Goal: Use online tool/utility

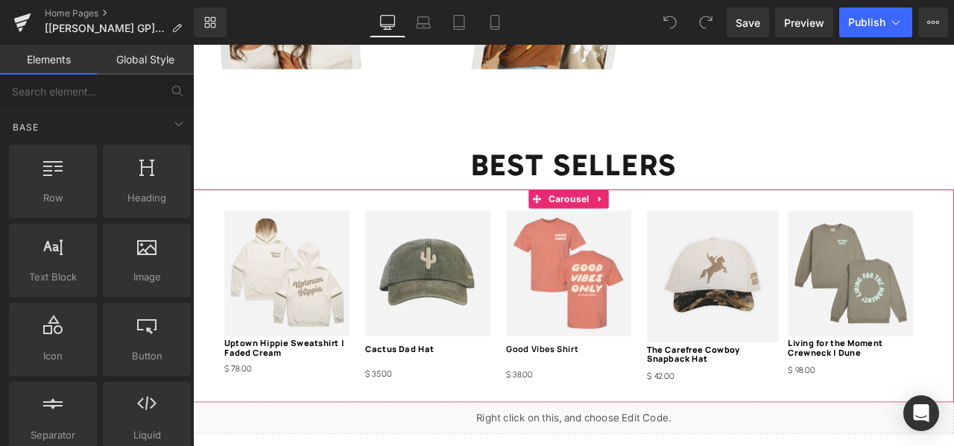
scroll to position [1694, 0]
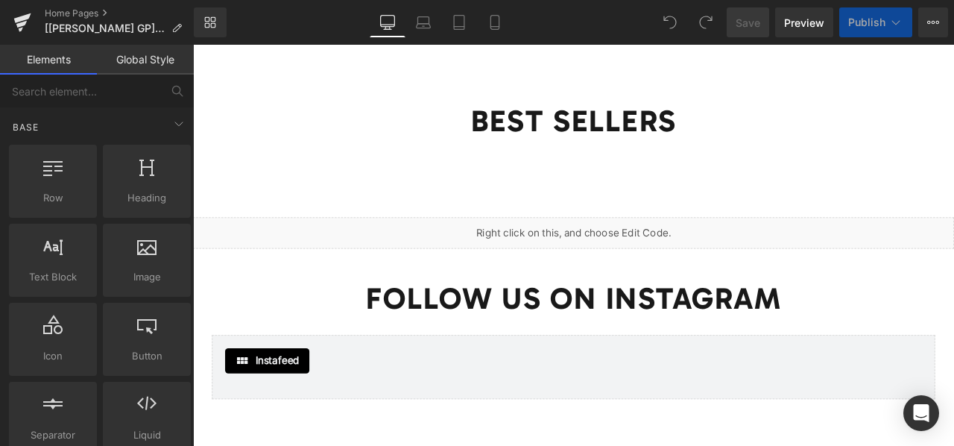
scroll to position [1747, 0]
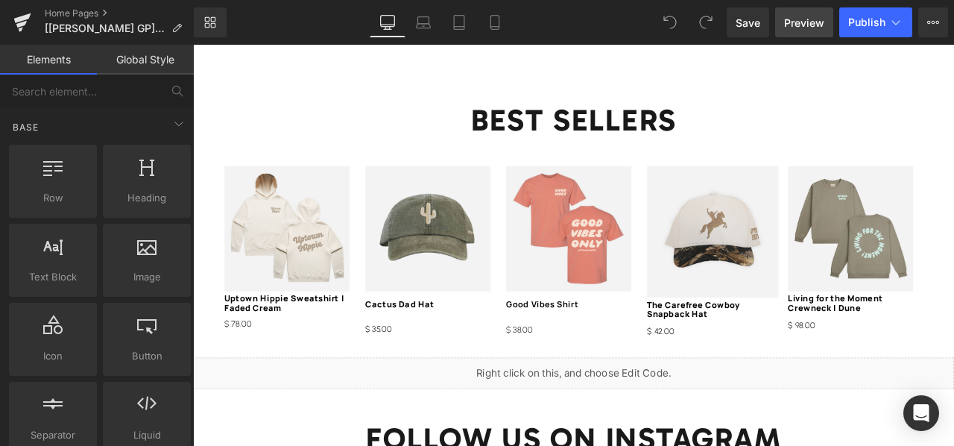
click at [808, 28] on span "Preview" at bounding box center [804, 23] width 40 height 16
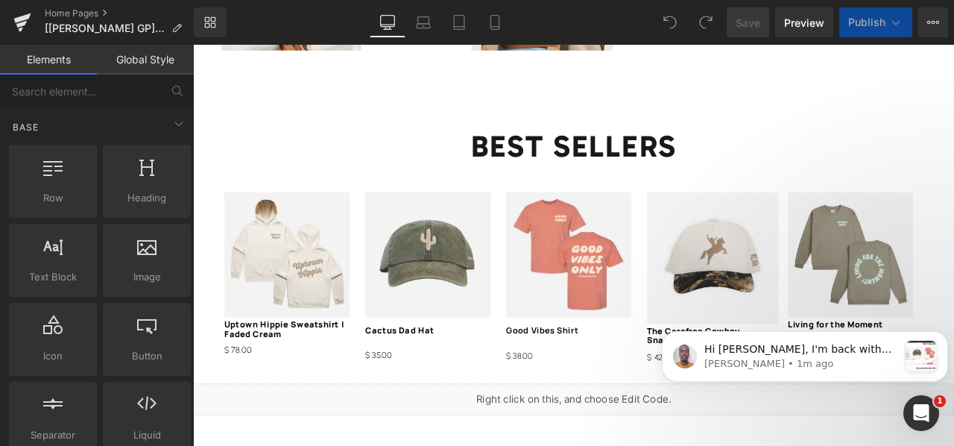
scroll to position [1878, 0]
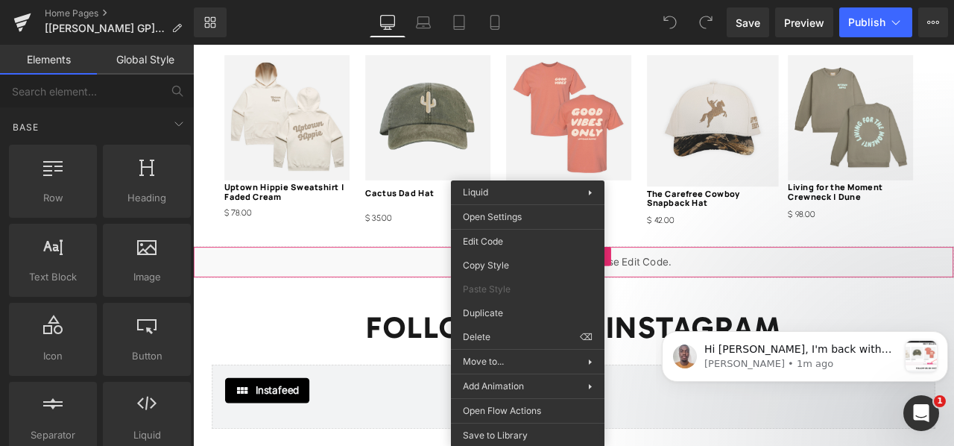
click at [516, 0] on div "You are previewing how the will restyle your page. You can not edit Elements in…" at bounding box center [477, 0] width 954 height 0
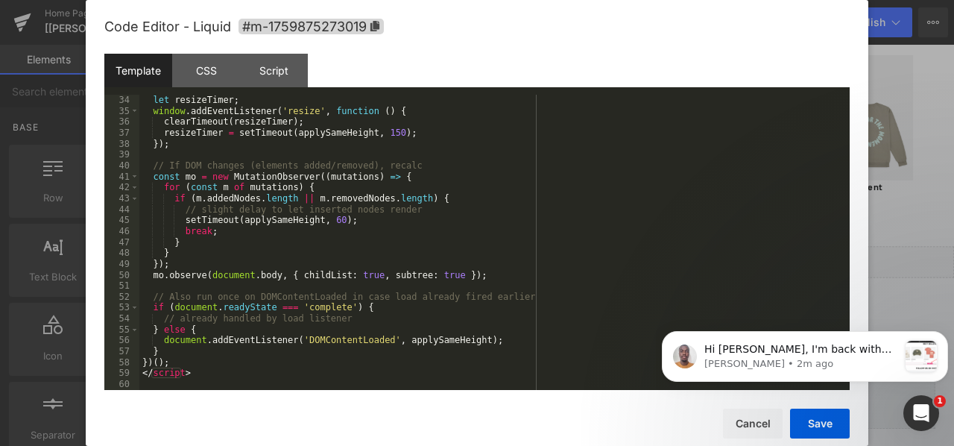
scroll to position [361, 0]
click at [200, 71] on div "CSS" at bounding box center [206, 71] width 68 height 34
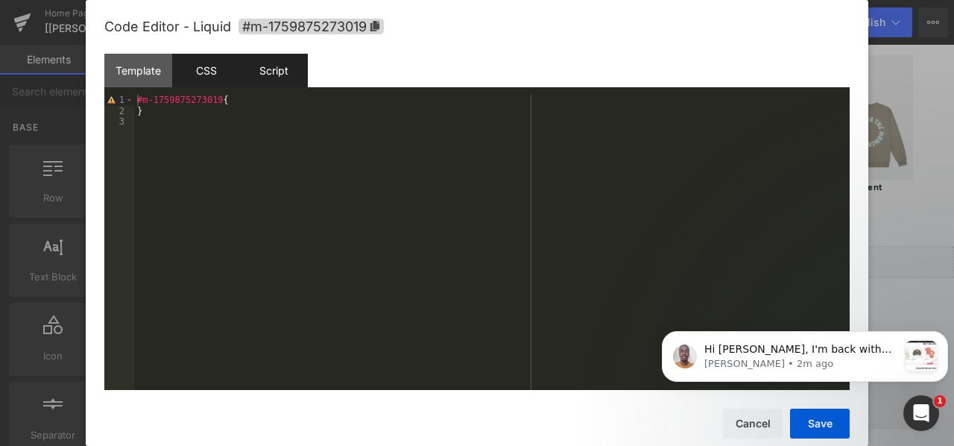
click at [273, 60] on div "Script" at bounding box center [274, 71] width 68 height 34
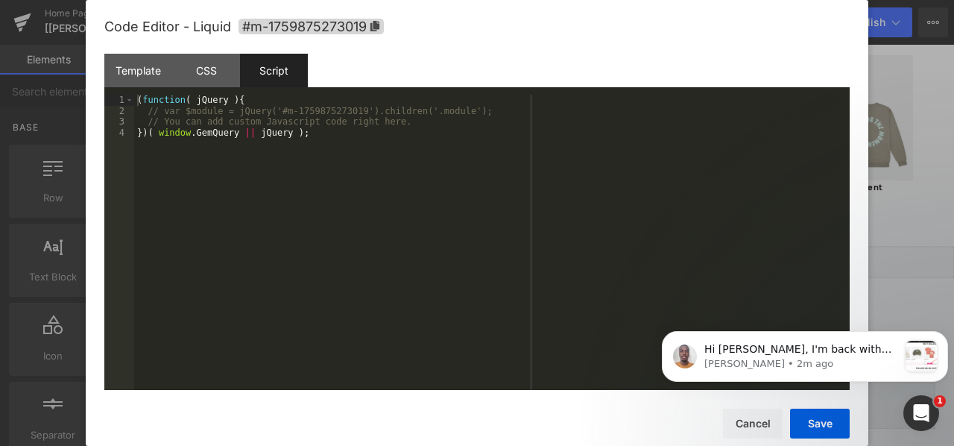
click at [886, 81] on div at bounding box center [477, 223] width 954 height 446
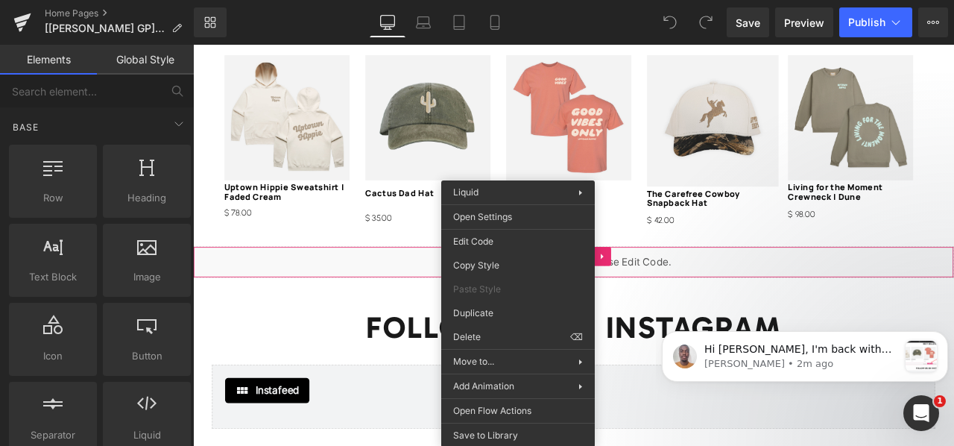
click at [507, 0] on div "You are previewing how the will restyle your page. You can not edit Elements in…" at bounding box center [477, 0] width 954 height 0
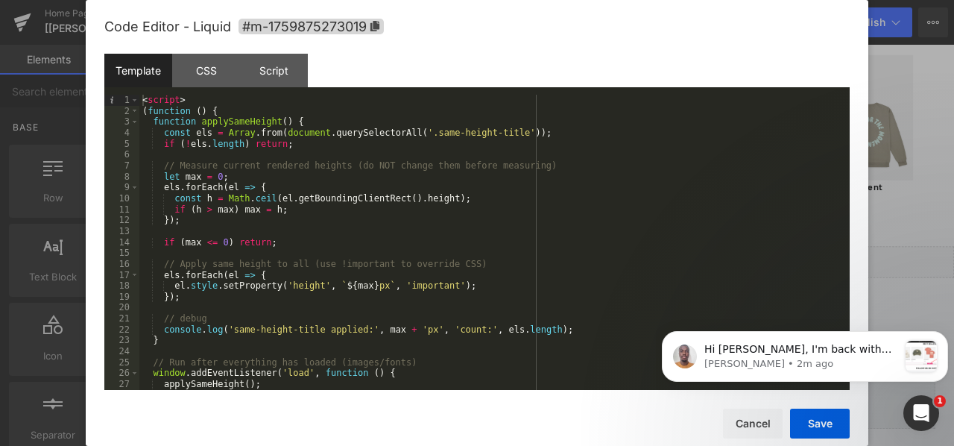
click at [881, 96] on div at bounding box center [477, 223] width 954 height 446
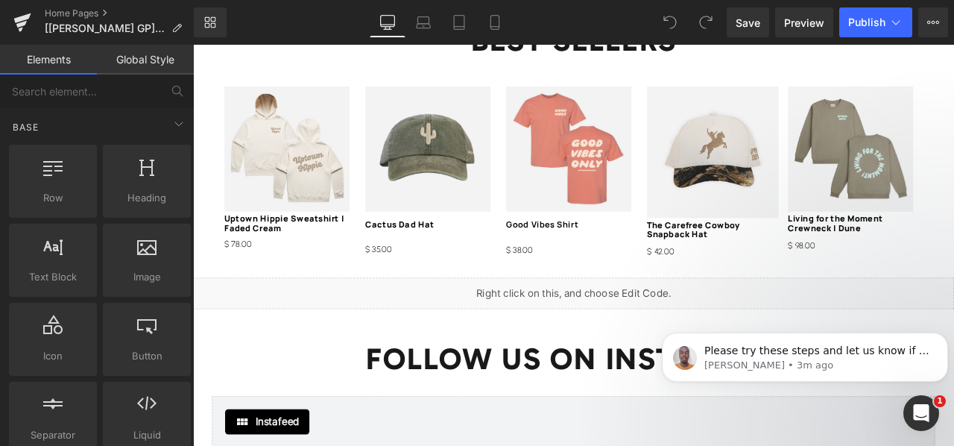
scroll to position [1840, 0]
click at [807, 26] on span "Preview" at bounding box center [804, 23] width 40 height 16
